Goal: Task Accomplishment & Management: Manage account settings

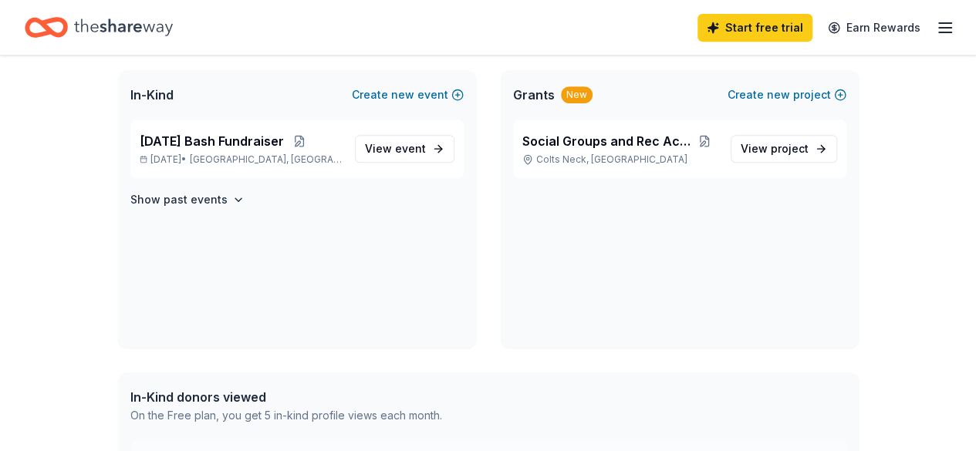
scroll to position [333, 0]
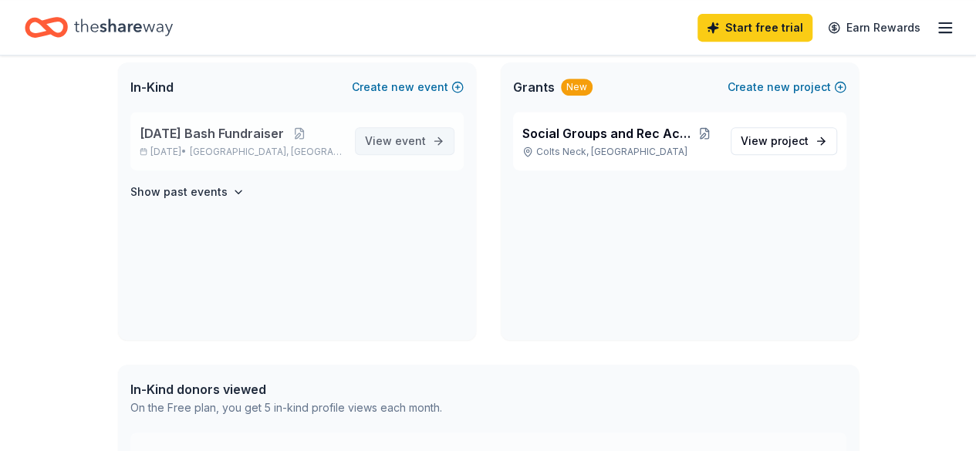
click at [396, 130] on link "View event" at bounding box center [404, 141] width 99 height 28
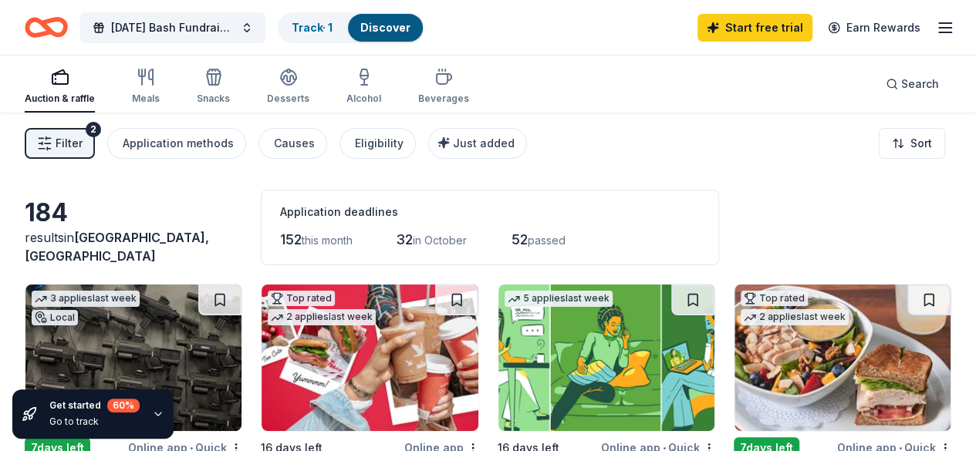
click at [939, 28] on line "button" at bounding box center [945, 28] width 12 height 0
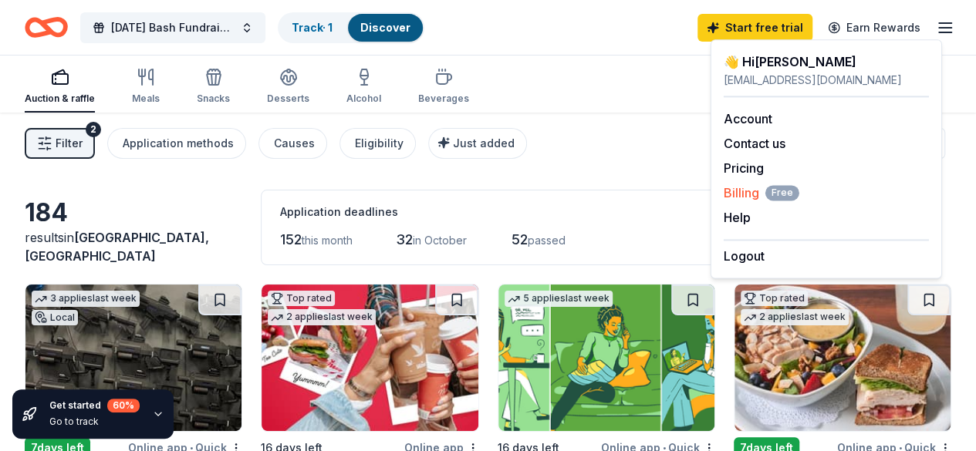
click at [751, 192] on span "Billing Free" at bounding box center [761, 193] width 76 height 19
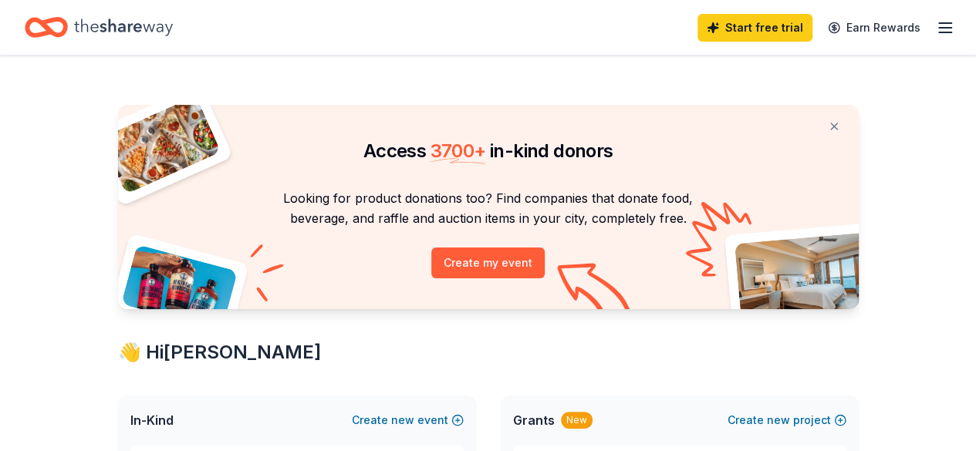
click at [936, 33] on icon "button" at bounding box center [945, 28] width 19 height 19
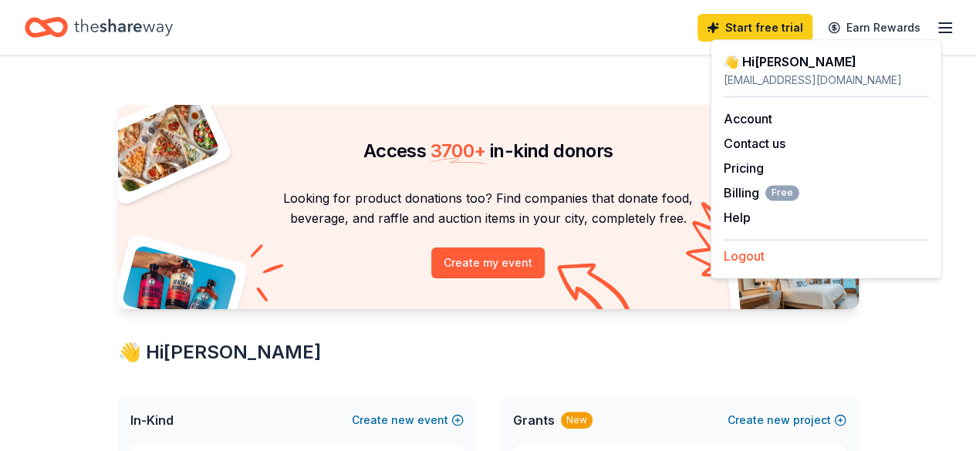
click at [745, 252] on button "Logout" at bounding box center [743, 256] width 41 height 19
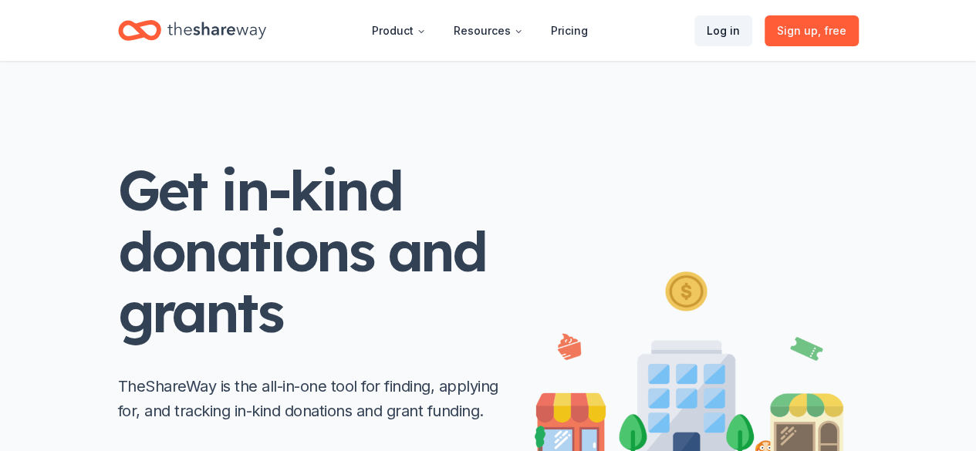
click at [727, 32] on link "Log in" at bounding box center [723, 30] width 58 height 31
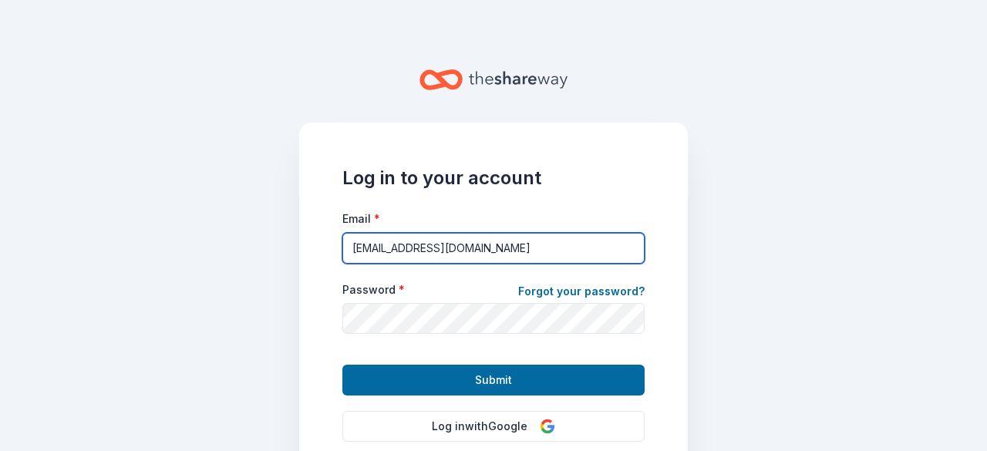
click at [512, 249] on input "[EMAIL_ADDRESS][DOMAIN_NAME]" at bounding box center [493, 248] width 302 height 31
type input "[EMAIL_ADDRESS][DOMAIN_NAME]"
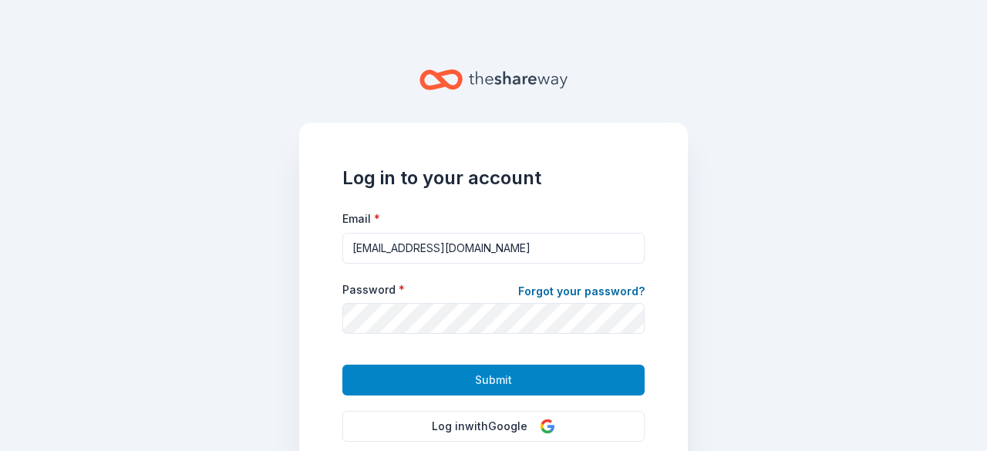
click at [475, 380] on span "Submit" at bounding box center [493, 380] width 37 height 19
